Goal: Task Accomplishment & Management: Use online tool/utility

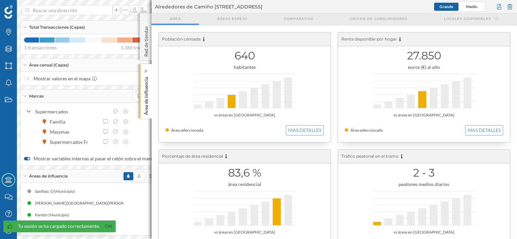
click at [146, 107] on p "Área de influencia" at bounding box center [146, 94] width 7 height 41
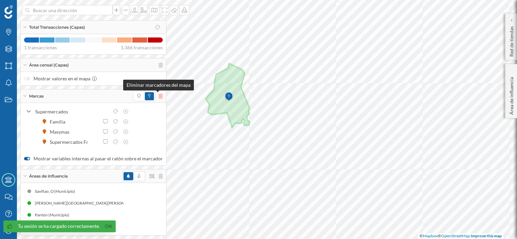
click at [160, 96] on icon at bounding box center [161, 96] width 4 height 5
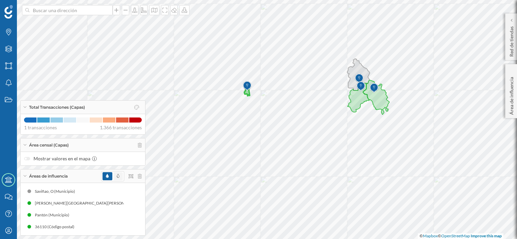
click at [120, 175] on span at bounding box center [117, 176] width 9 height 8
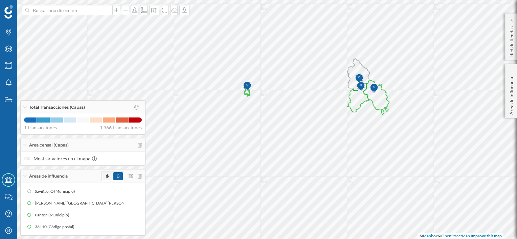
click at [105, 177] on span at bounding box center [106, 176] width 9 height 8
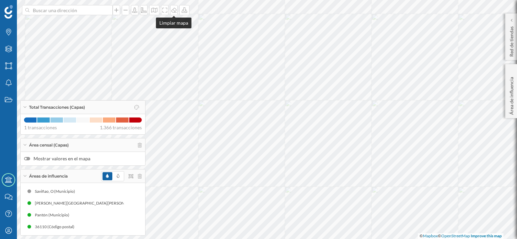
drag, startPoint x: 171, startPoint y: 8, endPoint x: 176, endPoint y: 3, distance: 7.2
click at [171, 8] on icon at bounding box center [173, 9] width 7 height 5
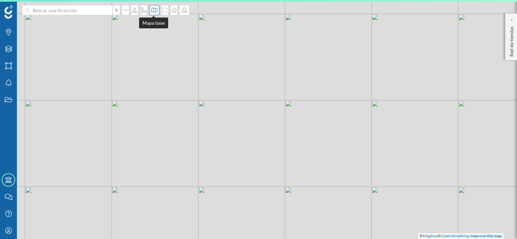
click at [155, 9] on icon at bounding box center [154, 9] width 7 height 5
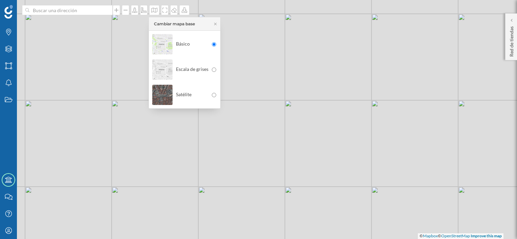
click at [185, 92] on div "Satélite" at bounding box center [180, 95] width 56 height 24
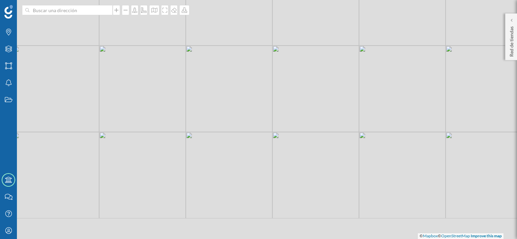
drag, startPoint x: 269, startPoint y: 120, endPoint x: 257, endPoint y: 65, distance: 56.2
click at [257, 65] on div "© Mapbox © OpenStreetMap Improve this map" at bounding box center [258, 119] width 517 height 239
click at [12, 35] on icon "Marcas" at bounding box center [8, 32] width 8 height 7
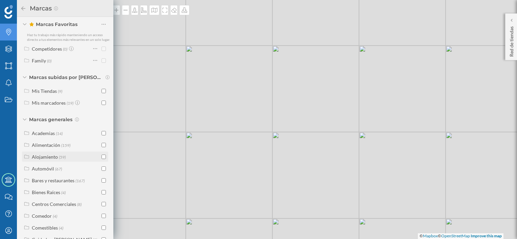
scroll to position [34, 0]
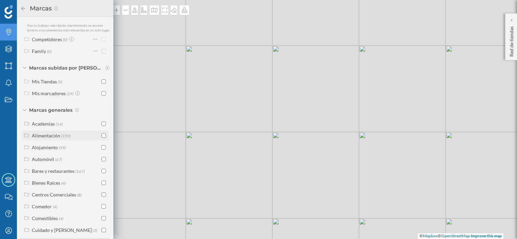
click at [101, 138] on input "checkbox" at bounding box center [103, 136] width 4 height 4
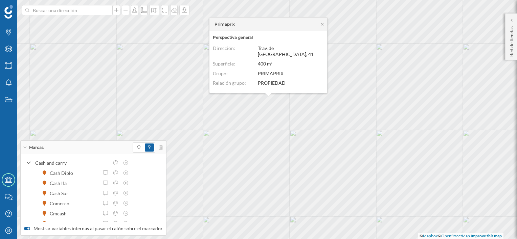
click at [26, 147] on icon at bounding box center [25, 148] width 4 height 2
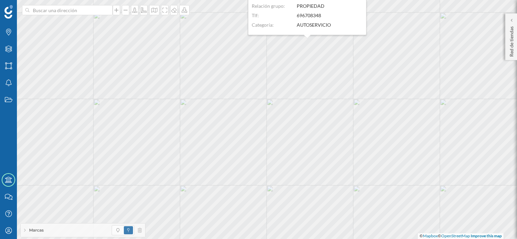
click at [299, 31] on dl "Dirección: [STREET_ADDRESS][PERSON_NAME] Superficie: 361.0 m² Relación grupo: P…" at bounding box center [307, 5] width 111 height 54
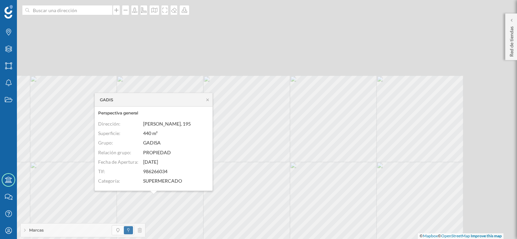
drag, startPoint x: 299, startPoint y: 31, endPoint x: 144, endPoint y: 257, distance: 273.5
click at [144, 239] on html "Marcas Capas Áreas Notificaciones Estados Academy Contacta con nosotros Centro …" at bounding box center [258, 119] width 517 height 239
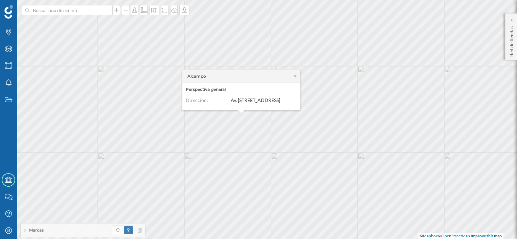
click at [273, 103] on dl "Dirección: Av. [STREET_ADDRESS]" at bounding box center [241, 101] width 111 height 9
click at [297, 74] on icon at bounding box center [294, 76] width 5 height 4
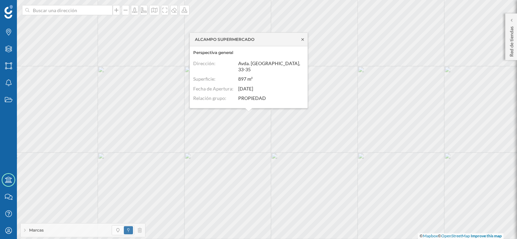
click at [302, 41] on icon at bounding box center [302, 39] width 2 height 2
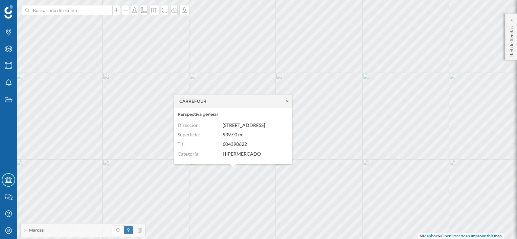
click at [287, 99] on icon at bounding box center [286, 101] width 5 height 4
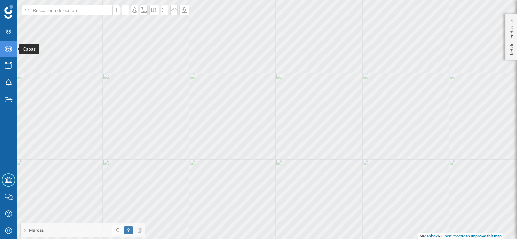
click at [14, 50] on div "Capas" at bounding box center [8, 49] width 17 height 17
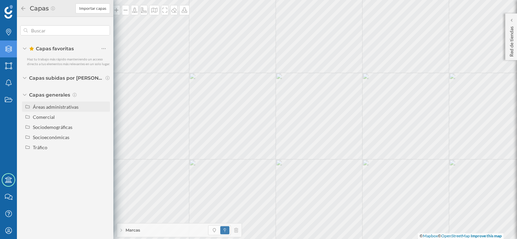
click at [58, 107] on div "Áreas administrativas" at bounding box center [56, 107] width 46 height 6
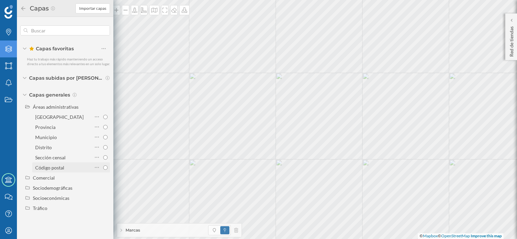
click at [104, 166] on input "Código postal" at bounding box center [105, 168] width 4 height 4
radio input "true"
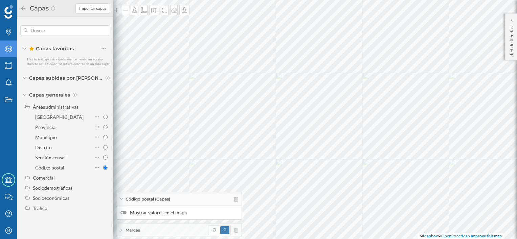
click at [124, 215] on div at bounding box center [123, 212] width 6 height 3
click at [0, 0] on input "Mostrar valores en el mapa" at bounding box center [0, 0] width 0 height 0
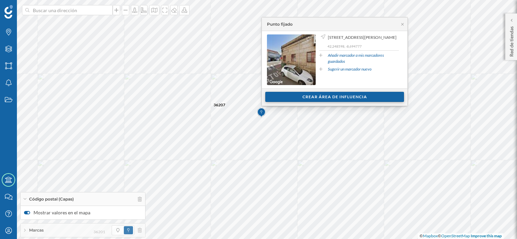
click at [288, 96] on div "Crear área de influencia" at bounding box center [334, 97] width 139 height 10
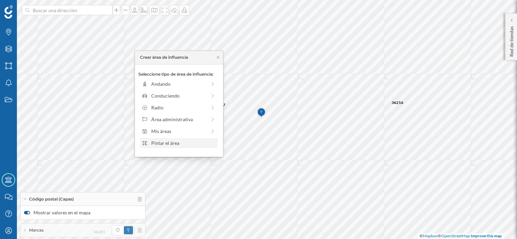
click at [174, 143] on div "Pintar el área" at bounding box center [183, 143] width 65 height 7
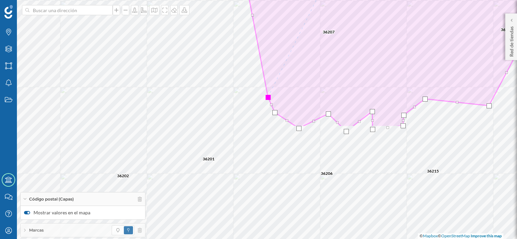
click at [315, 0] on html "Marcas Capas Áreas Notificaciones Estados Academy Contacta con nosotros Centro …" at bounding box center [258, 119] width 517 height 239
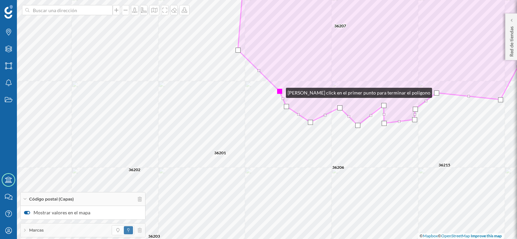
click at [279, 91] on div at bounding box center [279, 91] width 5 height 5
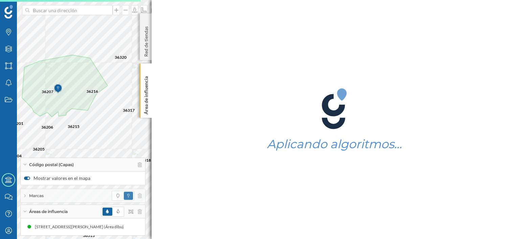
click at [36, 214] on span "Áreas de influencia" at bounding box center [48, 212] width 39 height 6
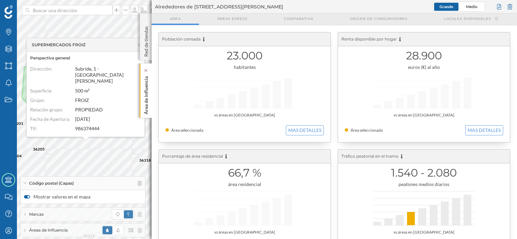
click at [145, 106] on p "Área de influencia" at bounding box center [146, 94] width 7 height 41
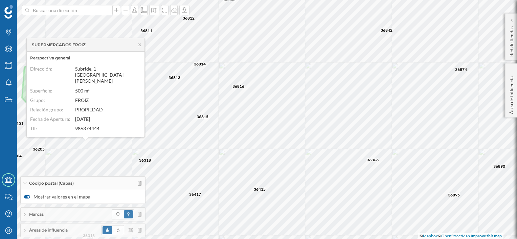
click at [140, 46] on icon at bounding box center [139, 45] width 5 height 4
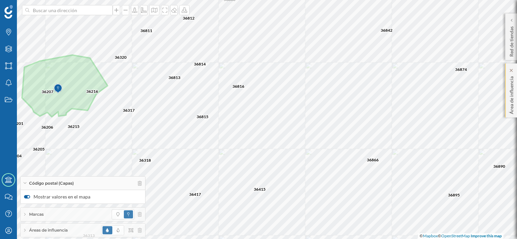
click at [509, 91] on p "Área de influencia" at bounding box center [511, 94] width 7 height 41
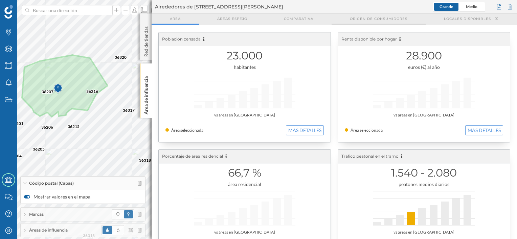
click at [385, 21] on span "Origen de consumidores" at bounding box center [378, 18] width 57 height 5
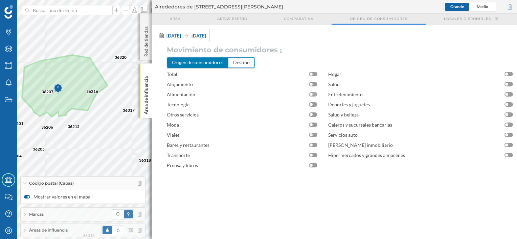
click at [314, 93] on div at bounding box center [313, 94] width 8 height 4
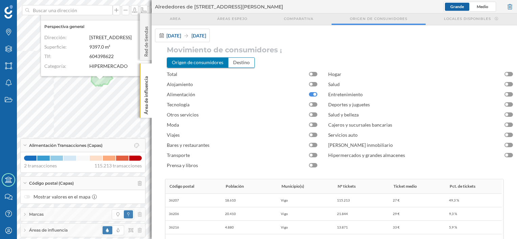
click at [51, 185] on span "Código postal (Capas)" at bounding box center [51, 184] width 45 height 6
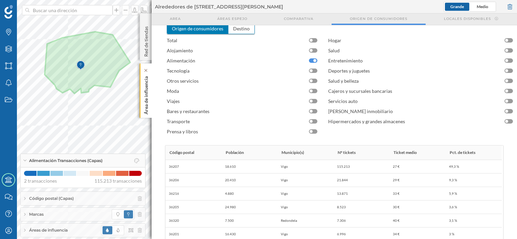
click at [147, 103] on p "Área de influencia" at bounding box center [146, 94] width 7 height 41
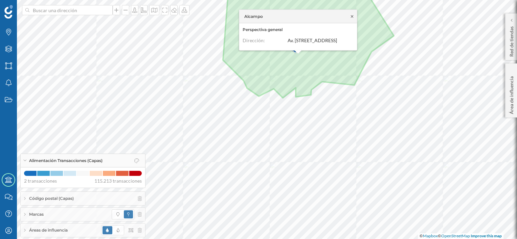
click at [352, 15] on icon at bounding box center [352, 16] width 2 height 2
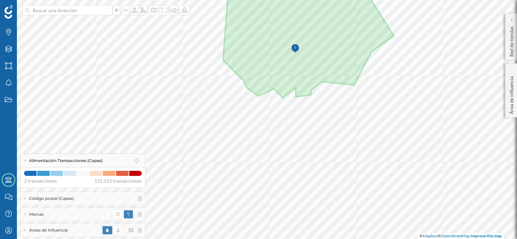
click at [65, 231] on span "Áreas de influencia" at bounding box center [48, 231] width 39 height 6
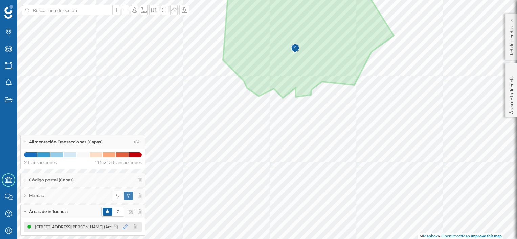
click at [126, 227] on icon at bounding box center [125, 227] width 5 height 5
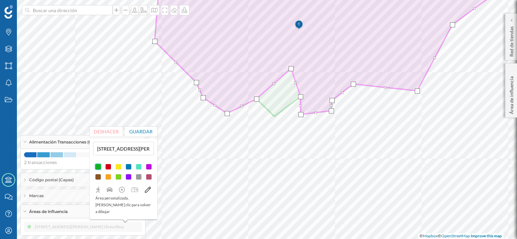
drag, startPoint x: 275, startPoint y: 117, endPoint x: 292, endPoint y: 69, distance: 50.8
click at [292, 69] on div at bounding box center [290, 68] width 5 height 5
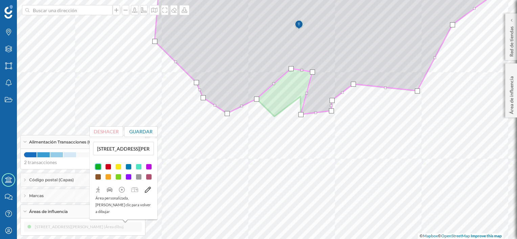
drag, startPoint x: 303, startPoint y: 95, endPoint x: 314, endPoint y: 73, distance: 24.2
click at [314, 73] on div at bounding box center [312, 72] width 5 height 5
drag, startPoint x: 302, startPoint y: 113, endPoint x: 327, endPoint y: 76, distance: 44.2
click at [326, 73] on div at bounding box center [325, 74] width 5 height 5
drag, startPoint x: 334, startPoint y: 97, endPoint x: 342, endPoint y: 80, distance: 18.5
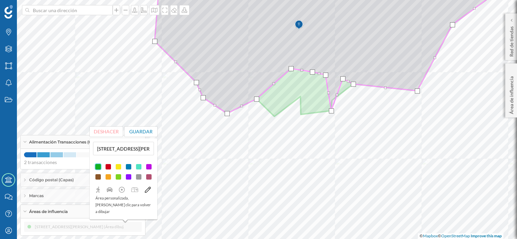
click at [342, 78] on div at bounding box center [342, 78] width 5 height 5
drag, startPoint x: 330, startPoint y: 112, endPoint x: 333, endPoint y: 78, distance: 33.6
click at [333, 78] on div at bounding box center [333, 77] width 5 height 5
click at [137, 132] on button "Guardar" at bounding box center [140, 132] width 33 height 10
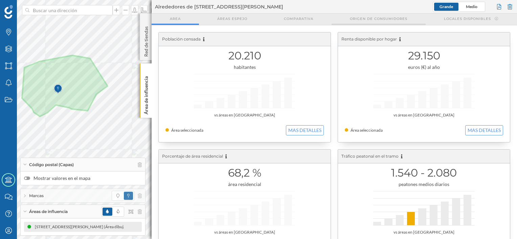
click at [390, 18] on span "Origen de consumidores" at bounding box center [378, 18] width 57 height 5
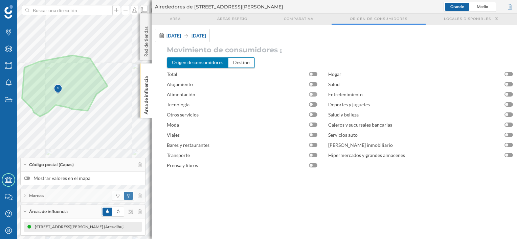
click at [312, 93] on div at bounding box center [313, 94] width 8 height 4
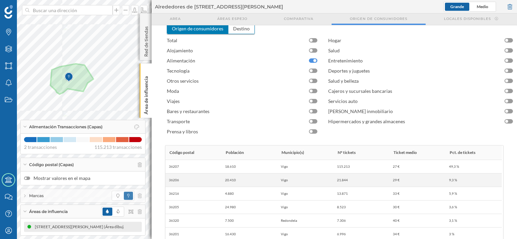
scroll to position [116, 0]
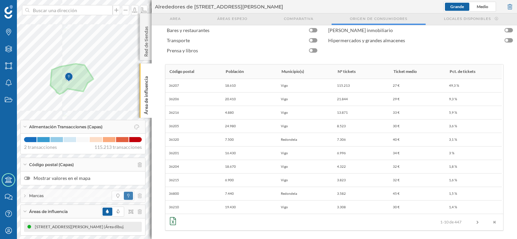
click at [172, 219] on icon at bounding box center [173, 221] width 6 height 8
click at [144, 104] on p "Área de influencia" at bounding box center [146, 94] width 7 height 41
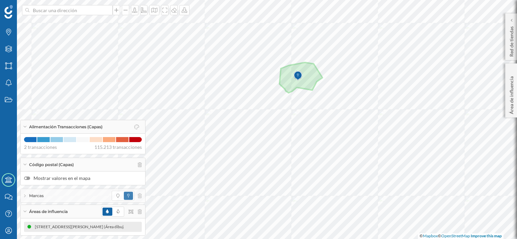
click at [68, 212] on span "Áreas de influencia" at bounding box center [48, 212] width 39 height 6
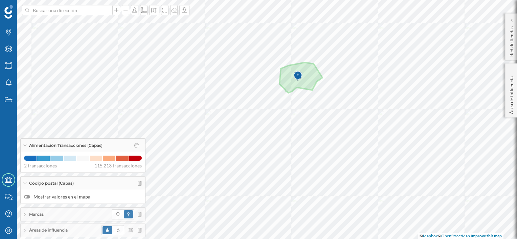
click at [77, 183] on div "Código postal (Capas)" at bounding box center [83, 184] width 124 height 14
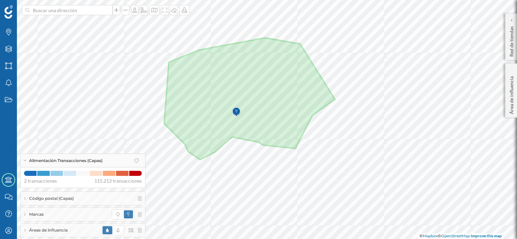
click at [28, 160] on div "Alimentación Transacciones (Capas)" at bounding box center [83, 161] width 124 height 14
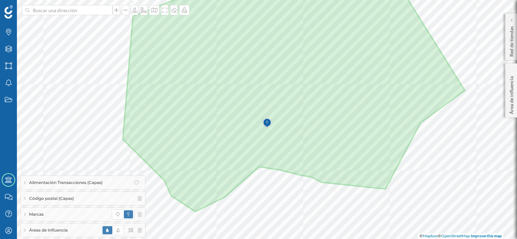
click at [38, 201] on span "Código postal (Capas)" at bounding box center [51, 199] width 45 height 6
click at [29, 198] on div at bounding box center [27, 196] width 6 height 3
click at [0, 0] on input "Mostrar valores en el mapa" at bounding box center [0, 0] width 0 height 0
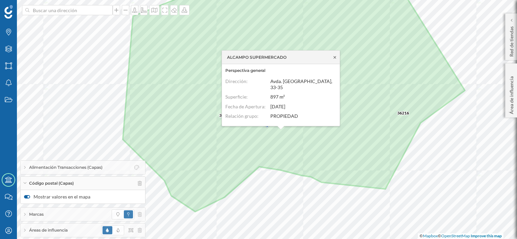
click at [334, 59] on icon at bounding box center [334, 57] width 5 height 4
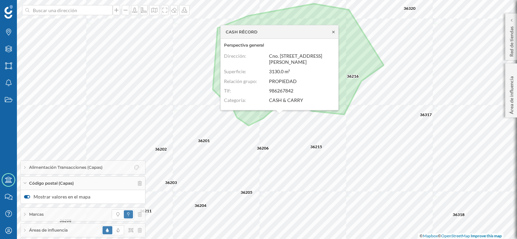
click at [333, 32] on icon at bounding box center [333, 32] width 2 height 2
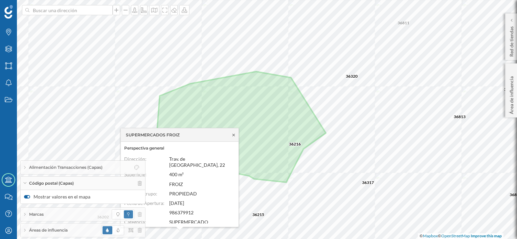
click at [232, 137] on icon at bounding box center [233, 135] width 5 height 4
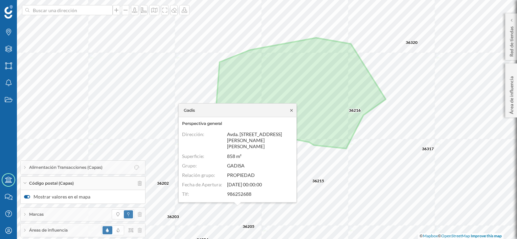
click at [290, 111] on icon at bounding box center [291, 111] width 5 height 4
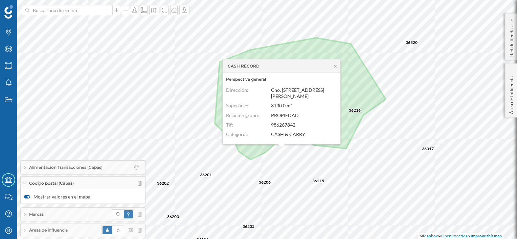
click at [335, 65] on icon at bounding box center [335, 66] width 5 height 4
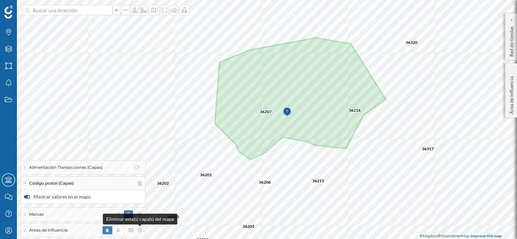
click at [139, 231] on icon at bounding box center [140, 230] width 4 height 5
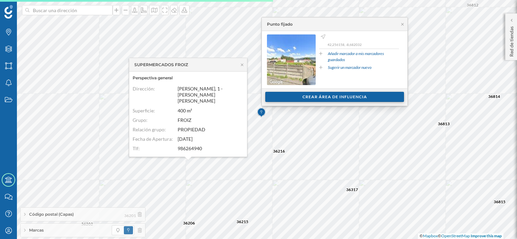
click at [332, 96] on div "Crear área de influencia" at bounding box center [334, 97] width 139 height 10
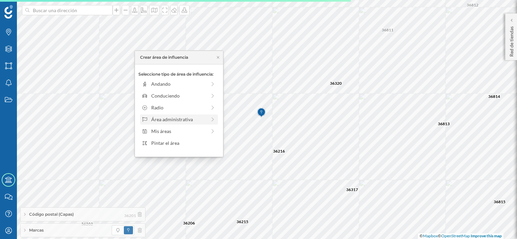
click at [182, 120] on div "Área administrativa" at bounding box center [178, 119] width 55 height 7
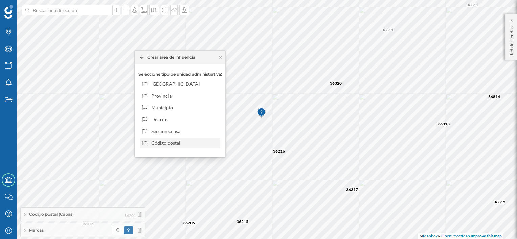
click at [164, 141] on div "Código postal" at bounding box center [184, 143] width 67 height 7
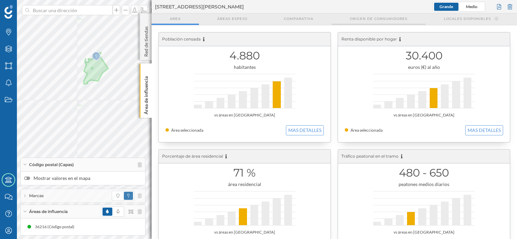
click at [354, 18] on span "Origen de consumidores" at bounding box center [378, 18] width 57 height 5
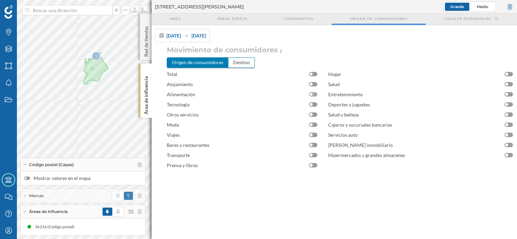
click at [314, 94] on div at bounding box center [313, 94] width 8 height 4
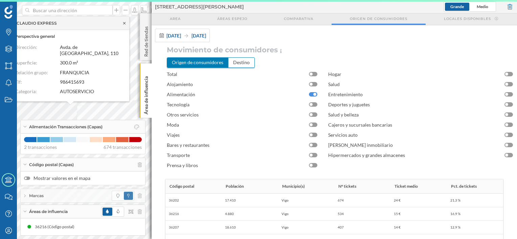
click at [126, 25] on icon at bounding box center [124, 23] width 5 height 4
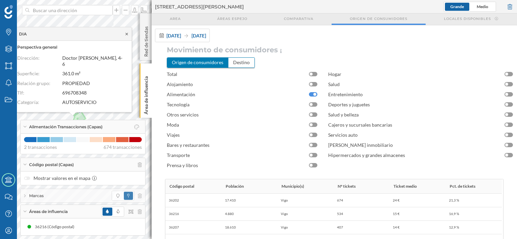
click at [126, 35] on icon at bounding box center [126, 34] width 2 height 2
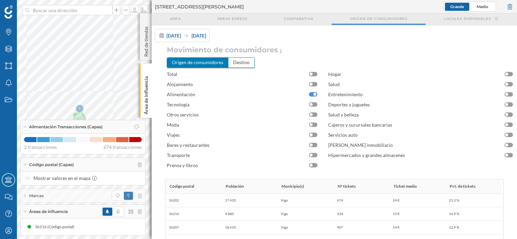
click at [76, 127] on span "Alimentación Transacciones (Capas)" at bounding box center [65, 127] width 73 height 6
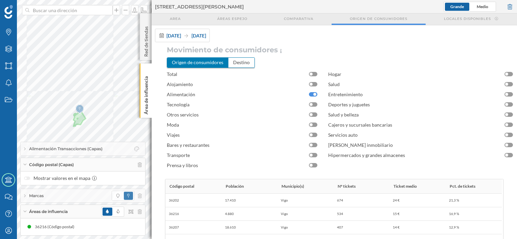
click at [57, 212] on span "Áreas de influencia" at bounding box center [48, 212] width 39 height 6
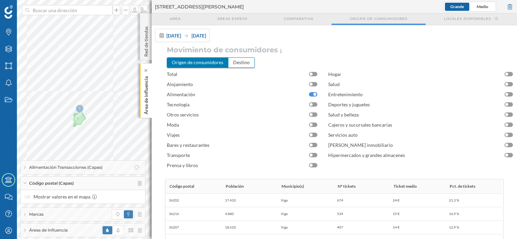
click at [146, 97] on p "Área de influencia" at bounding box center [146, 94] width 7 height 41
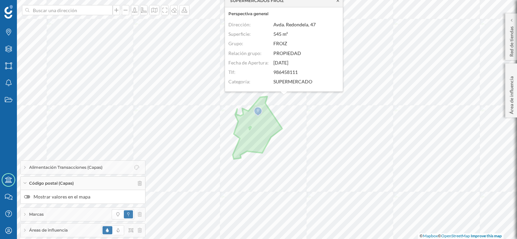
click at [337, 0] on icon at bounding box center [337, 0] width 2 height 2
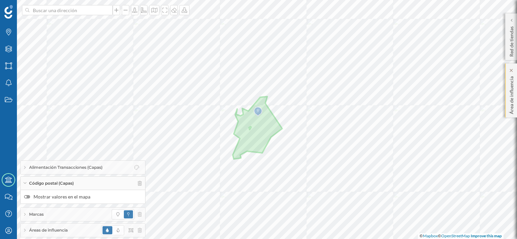
click at [508, 90] on p "Área de influencia" at bounding box center [511, 94] width 7 height 41
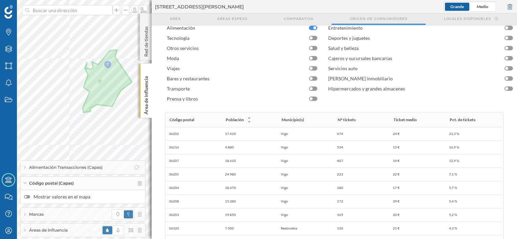
scroll to position [68, 0]
click at [508, 5] on div at bounding box center [509, 7] width 7 height 10
